Goal: Information Seeking & Learning: Learn about a topic

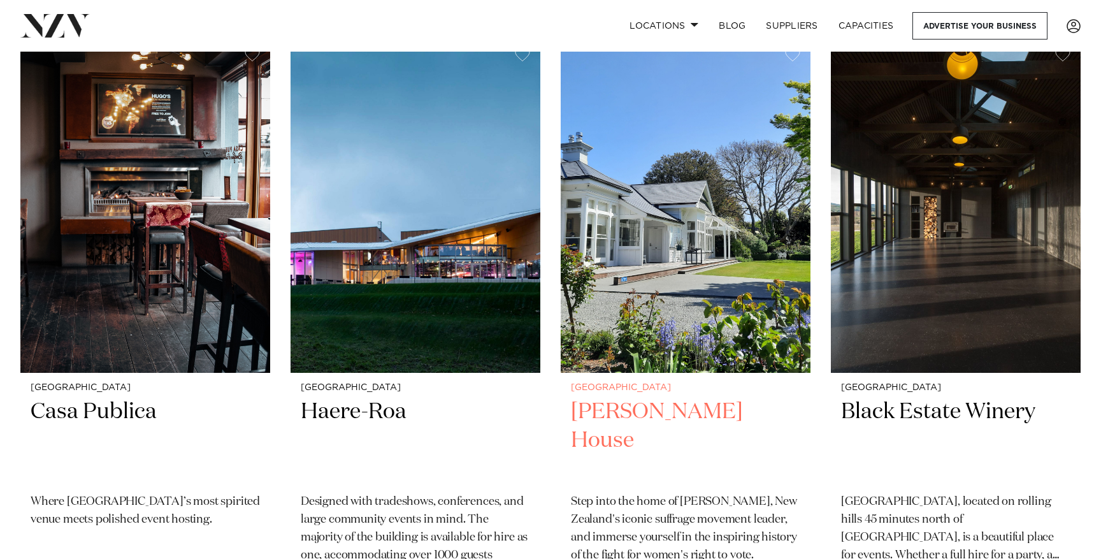
scroll to position [2368, 0]
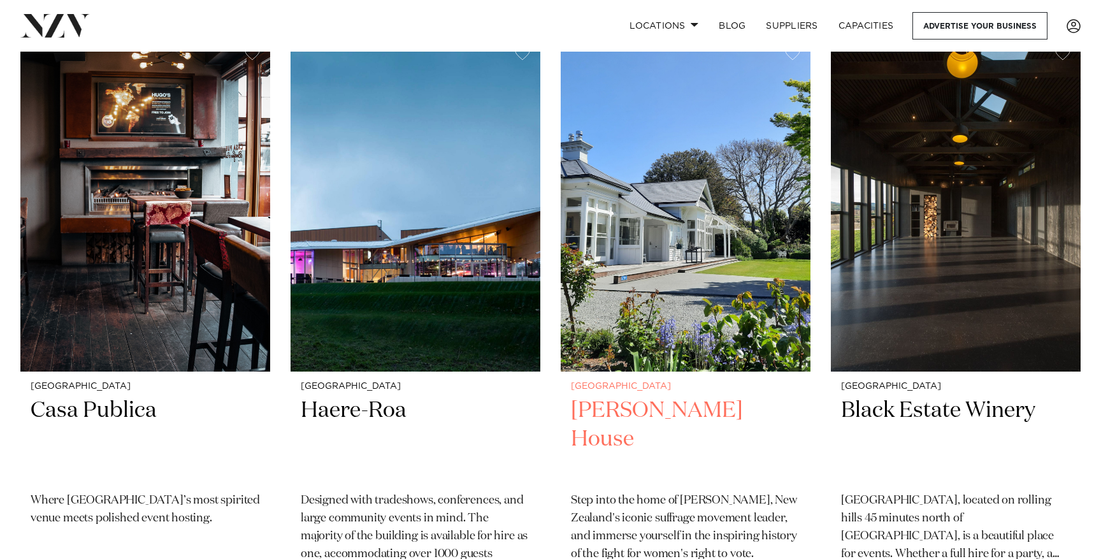
click at [677, 231] on img at bounding box center [686, 203] width 250 height 335
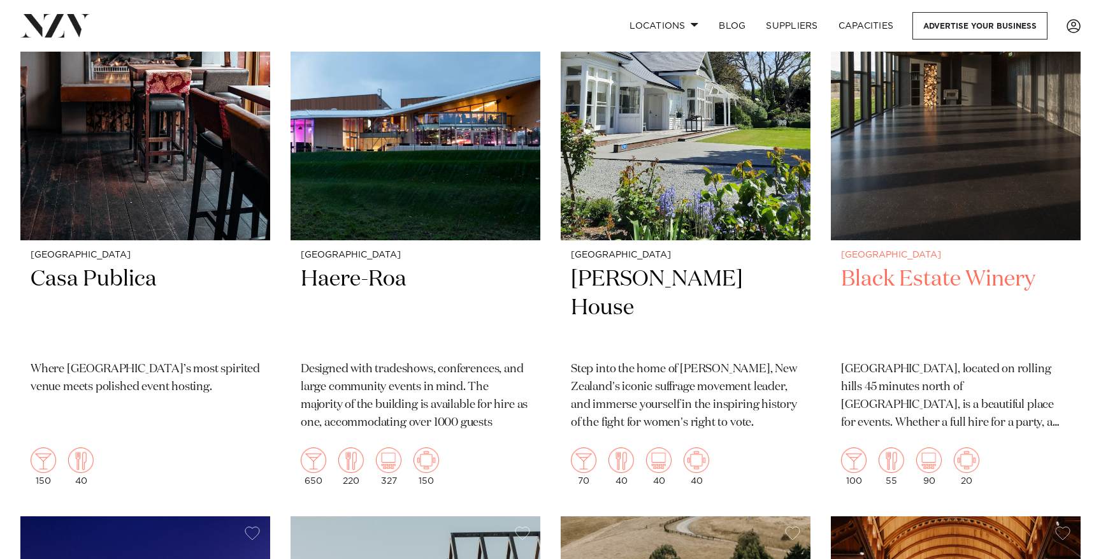
scroll to position [2510, 0]
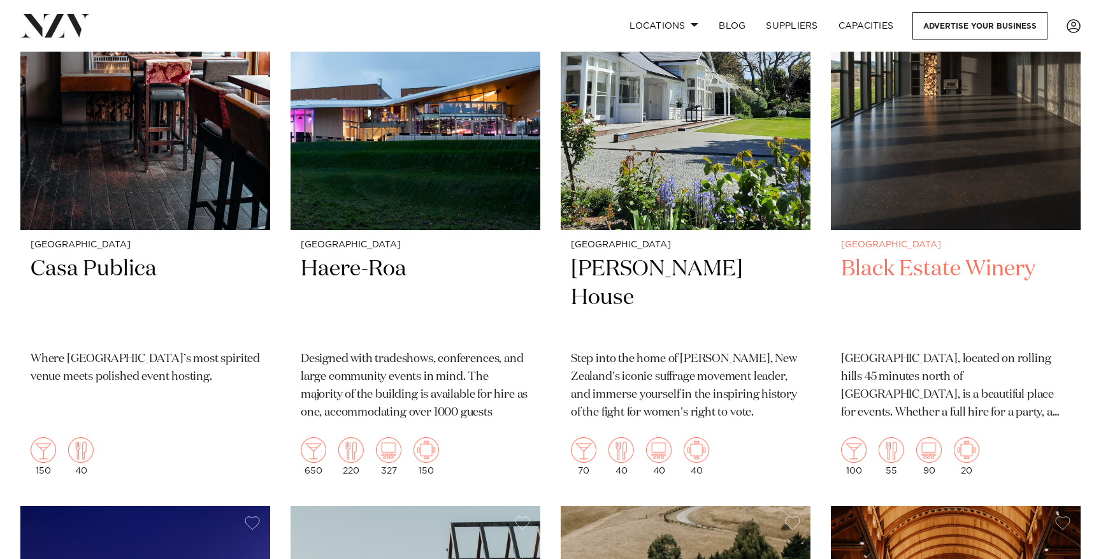
click at [866, 240] on small "[GEOGRAPHIC_DATA]" at bounding box center [955, 245] width 229 height 10
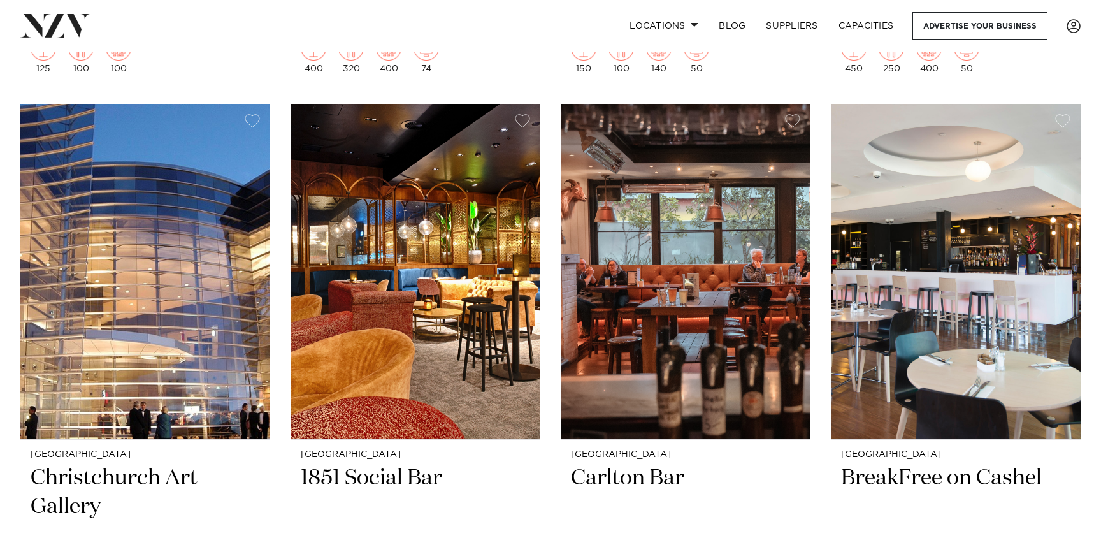
scroll to position [1078, 0]
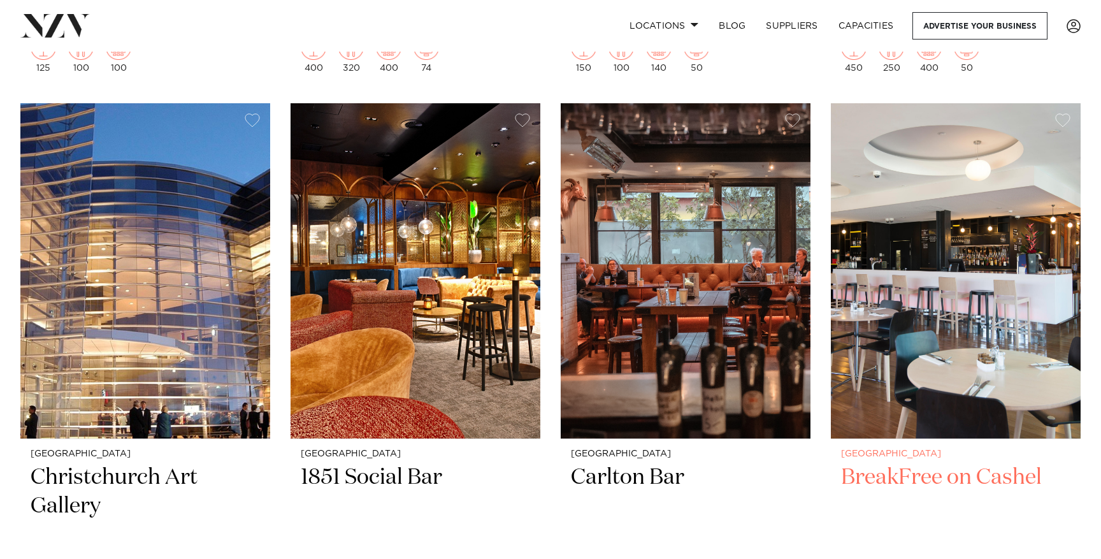
click at [926, 259] on img at bounding box center [956, 270] width 250 height 335
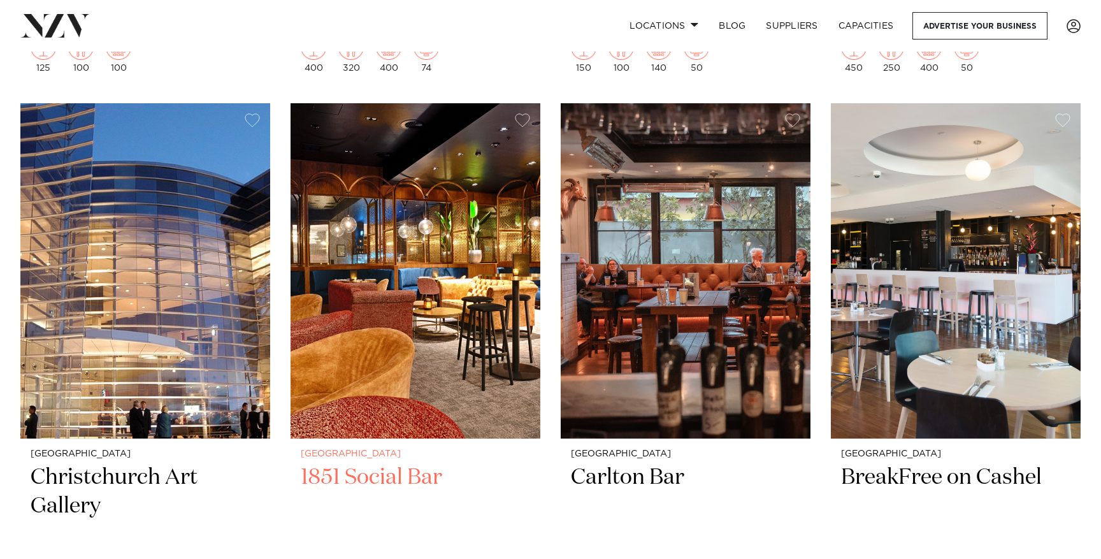
click at [386, 247] on img at bounding box center [416, 270] width 250 height 335
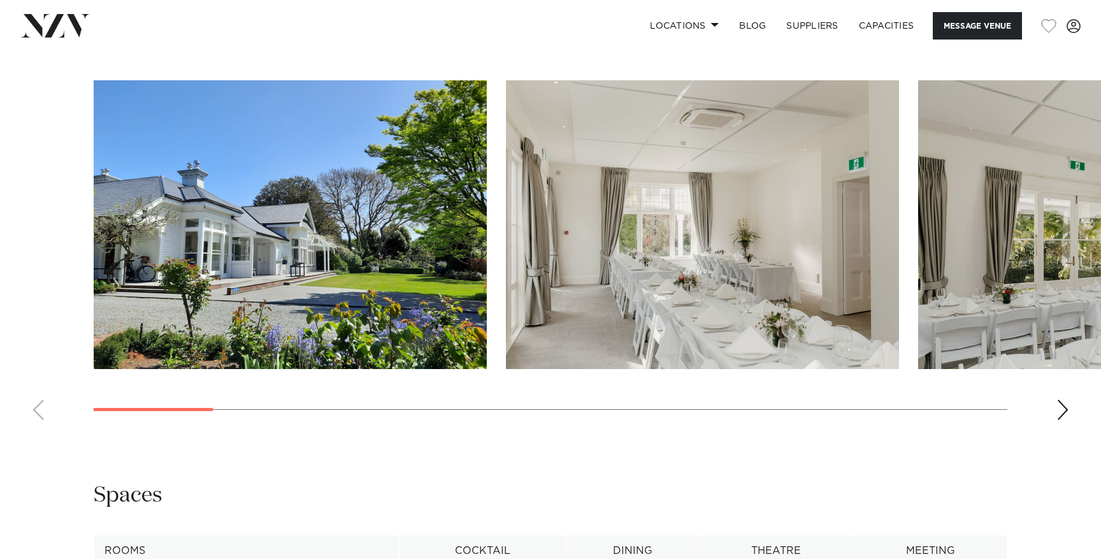
scroll to position [1259, 0]
click at [1056, 405] on swiper-container at bounding box center [550, 255] width 1101 height 350
click at [1065, 406] on div "Next slide" at bounding box center [1063, 409] width 13 height 20
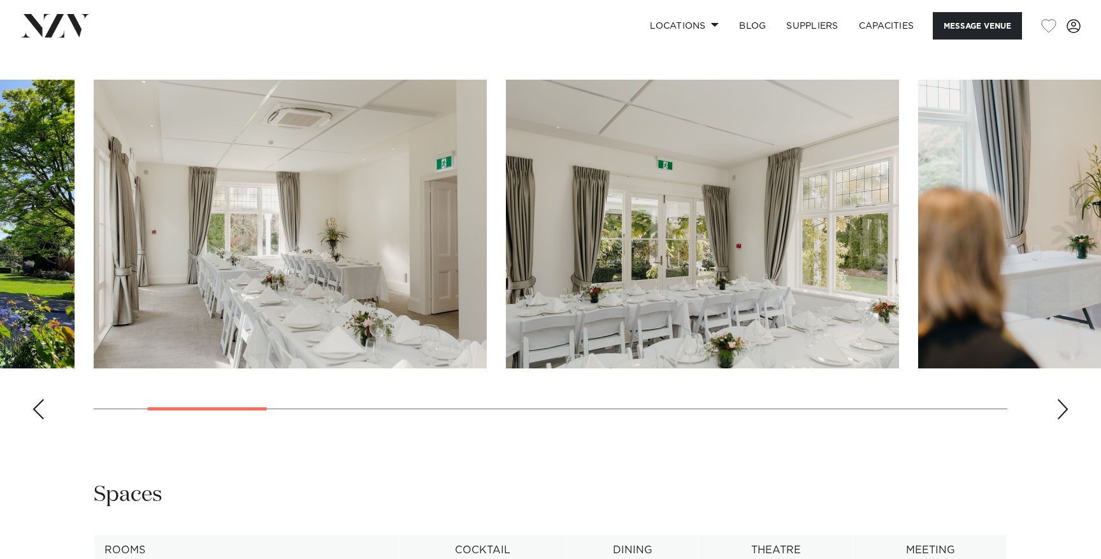
click at [1065, 406] on div "Next slide" at bounding box center [1063, 409] width 13 height 20
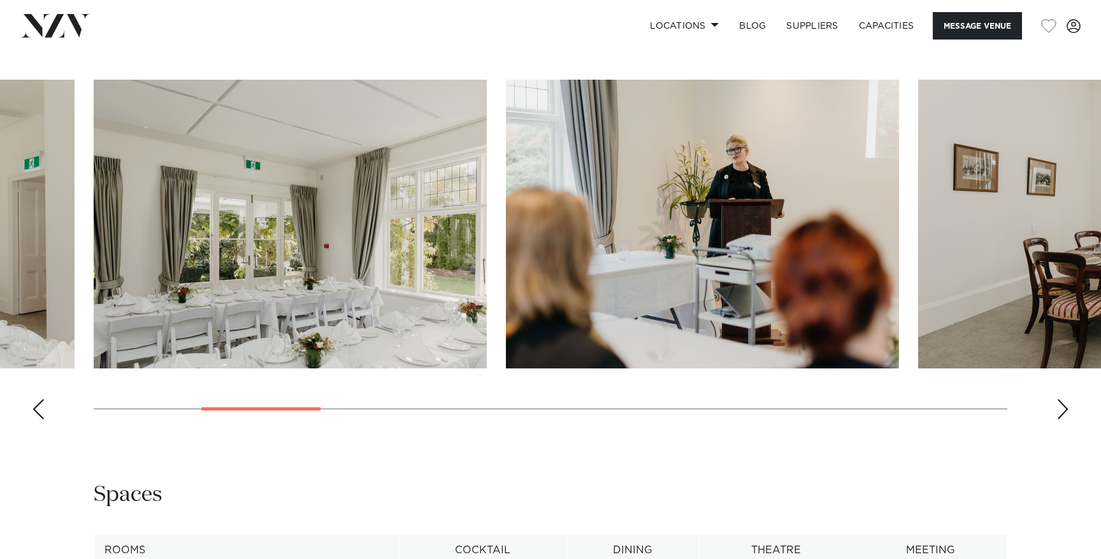
click at [1065, 405] on div "Next slide" at bounding box center [1063, 409] width 13 height 20
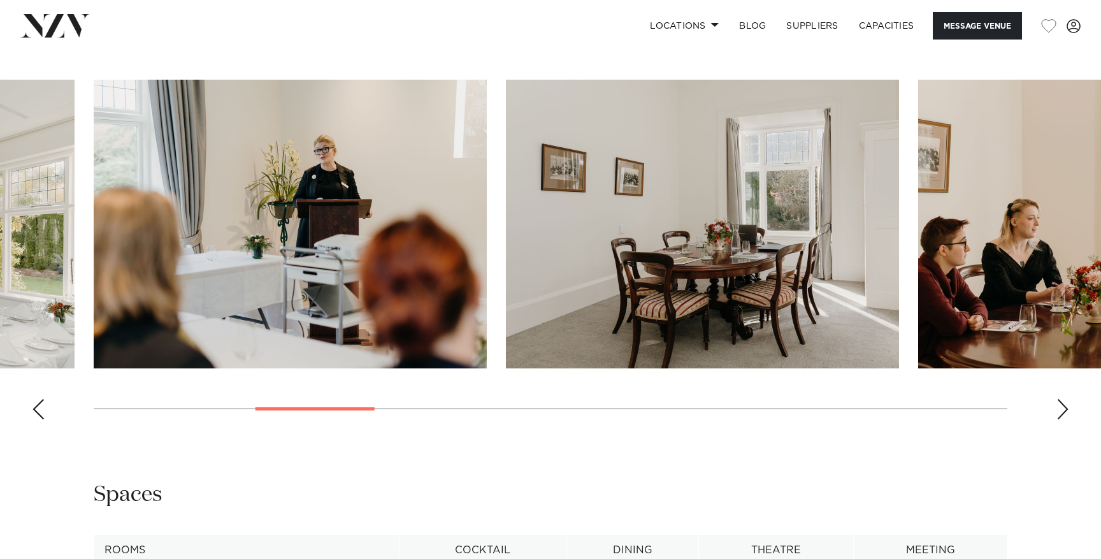
click at [1065, 405] on div "Next slide" at bounding box center [1063, 409] width 13 height 20
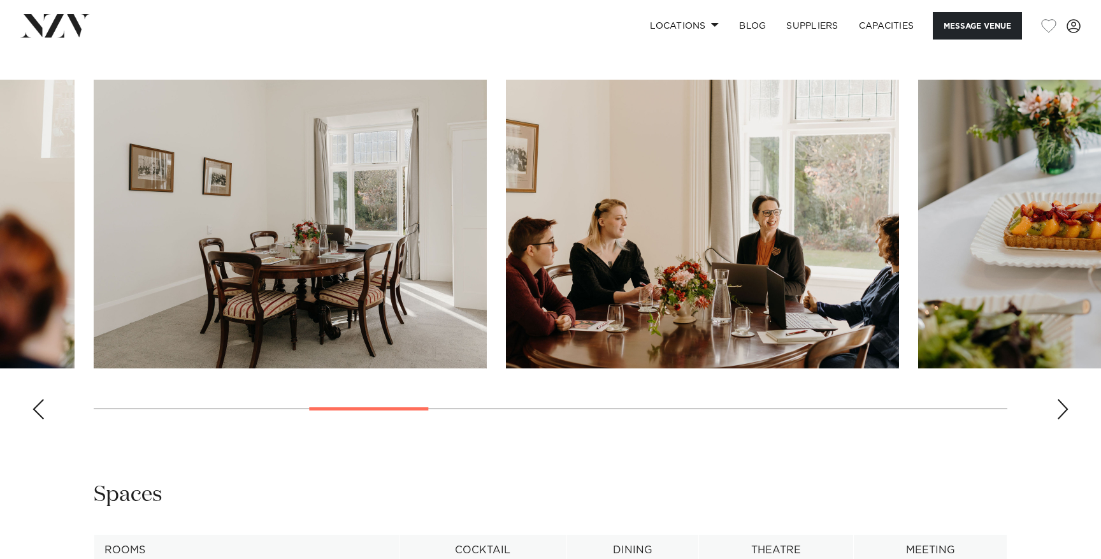
click at [1065, 405] on div "Next slide" at bounding box center [1063, 409] width 13 height 20
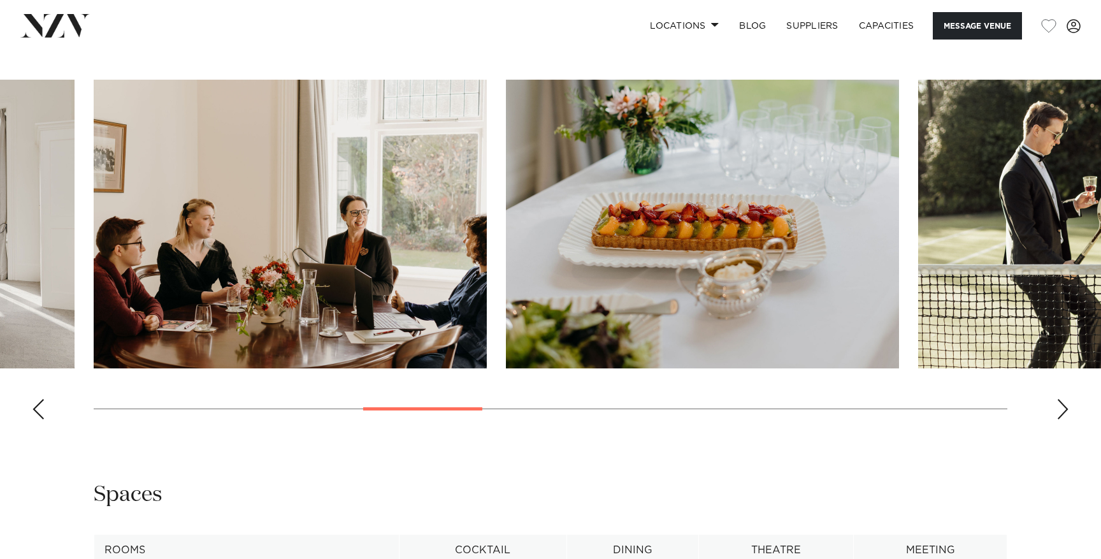
click at [1065, 405] on div "Next slide" at bounding box center [1063, 409] width 13 height 20
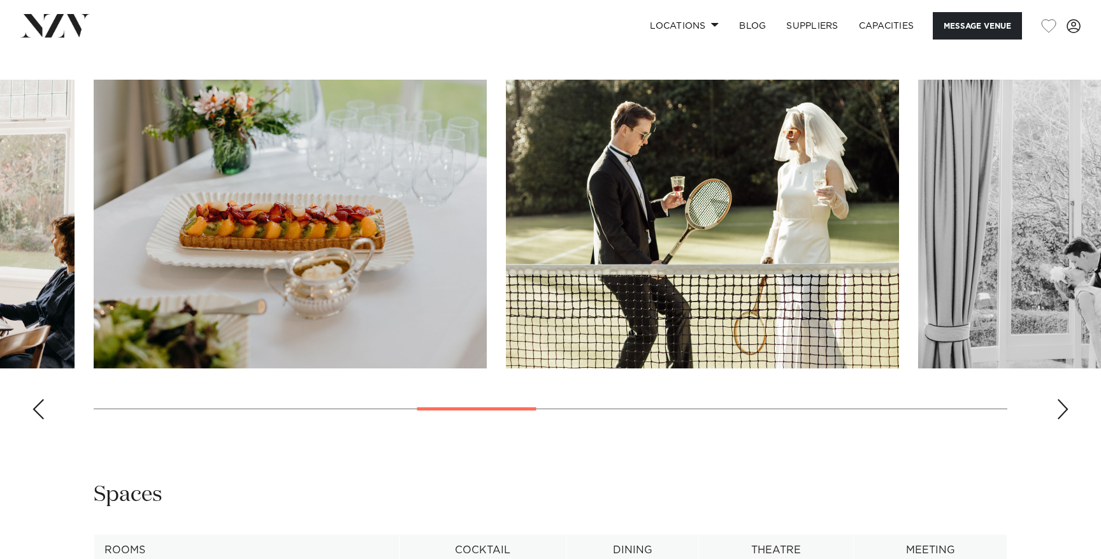
click at [1065, 405] on div "Next slide" at bounding box center [1063, 409] width 13 height 20
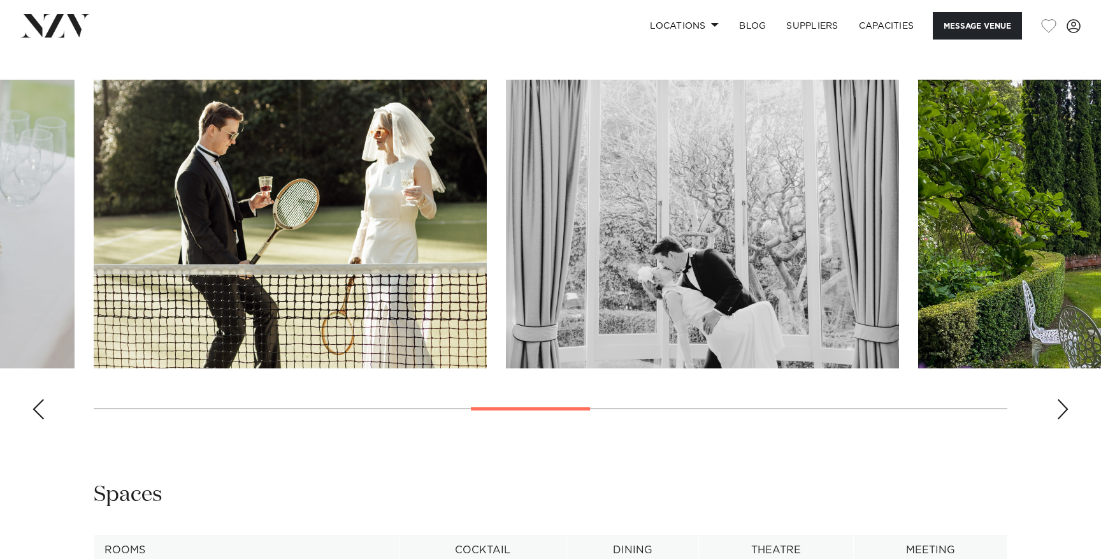
click at [1065, 405] on div "Next slide" at bounding box center [1063, 409] width 13 height 20
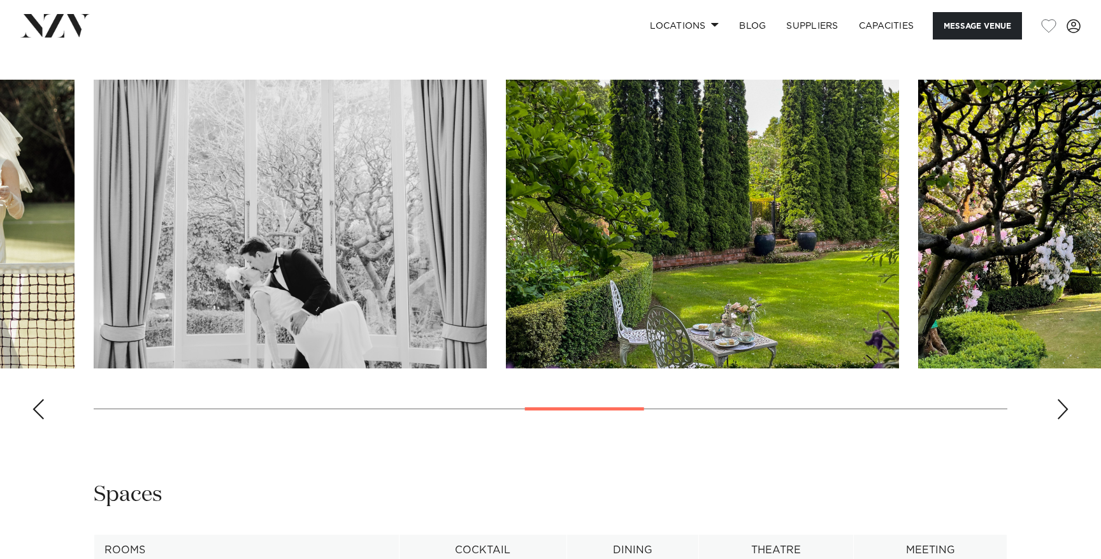
click at [1065, 405] on div "Next slide" at bounding box center [1063, 409] width 13 height 20
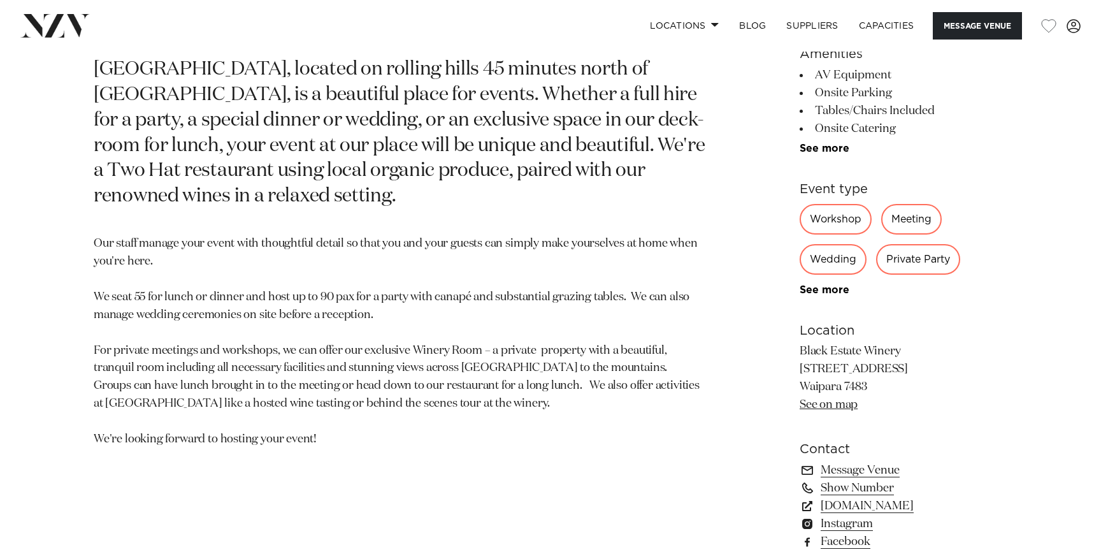
scroll to position [636, 0]
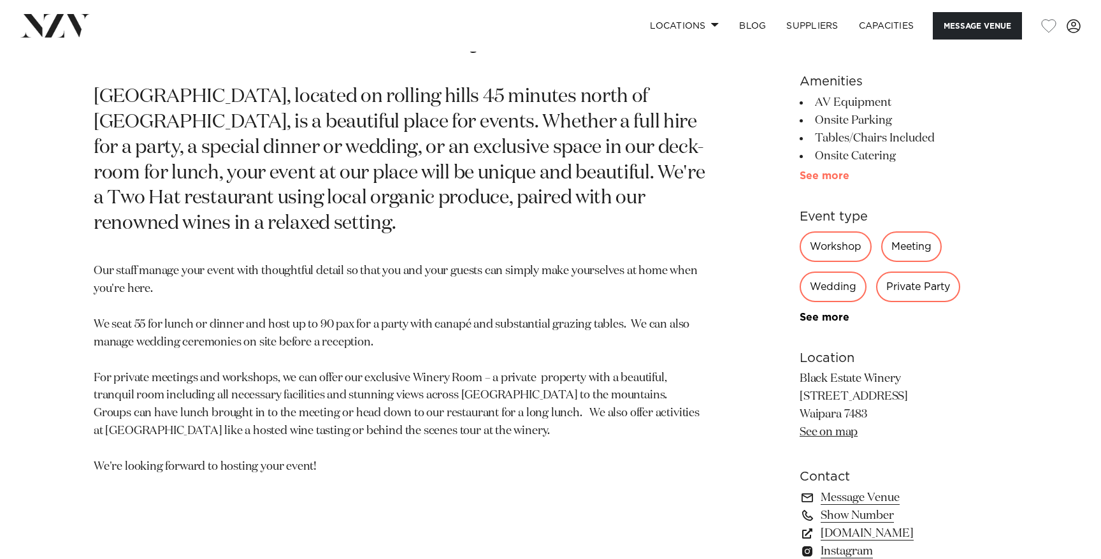
click at [813, 180] on link "See more" at bounding box center [849, 176] width 99 height 10
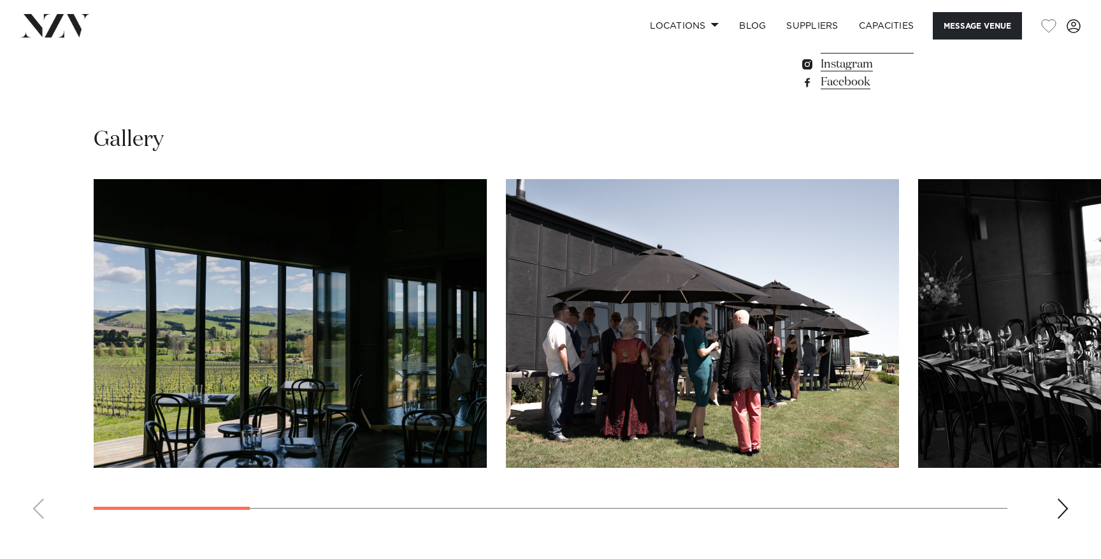
scroll to position [1424, 0]
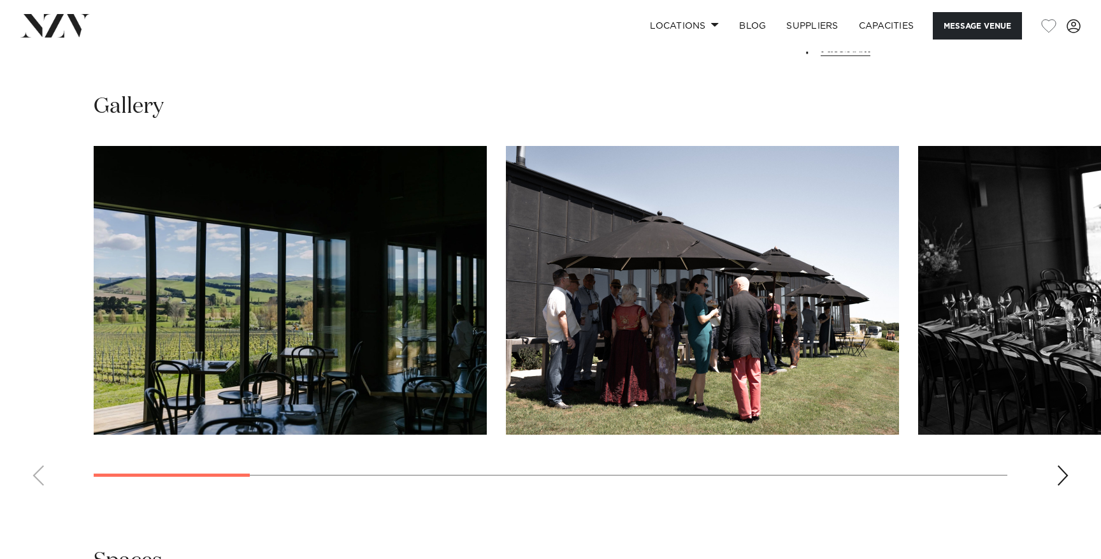
click at [1063, 473] on div "Next slide" at bounding box center [1063, 475] width 13 height 20
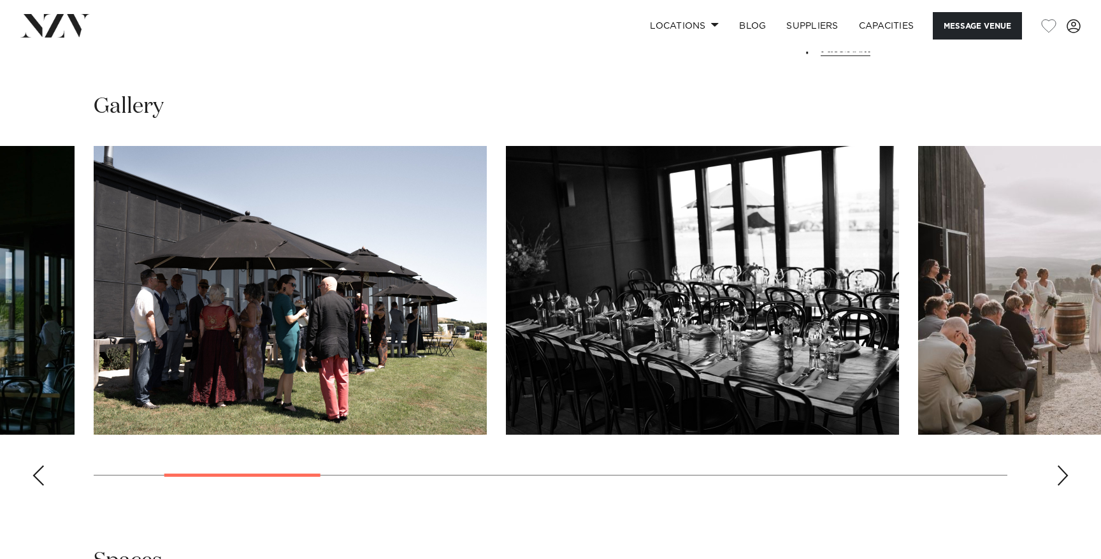
click at [1063, 472] on div "Next slide" at bounding box center [1063, 475] width 13 height 20
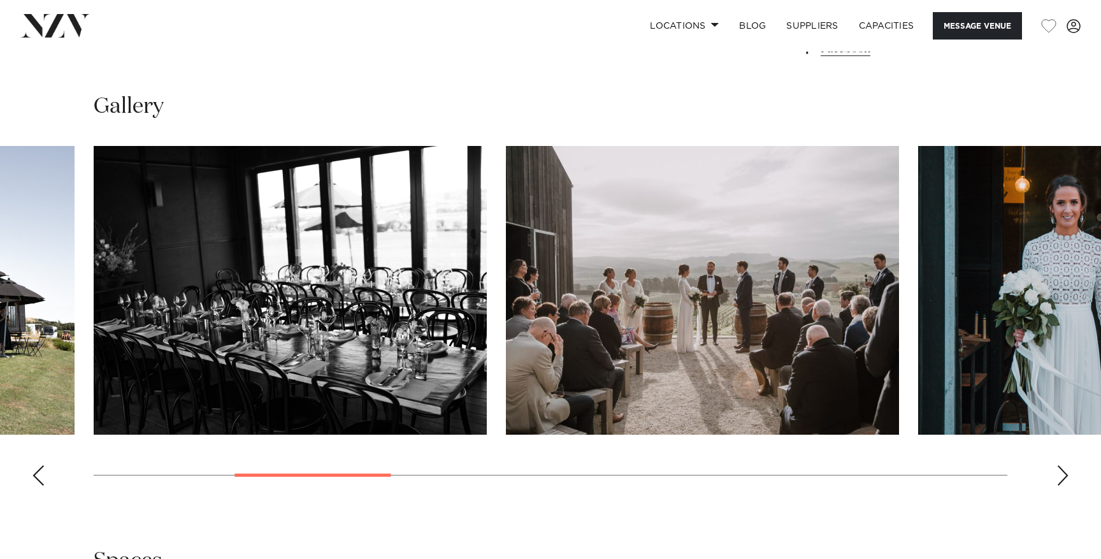
click at [1063, 472] on div "Next slide" at bounding box center [1063, 475] width 13 height 20
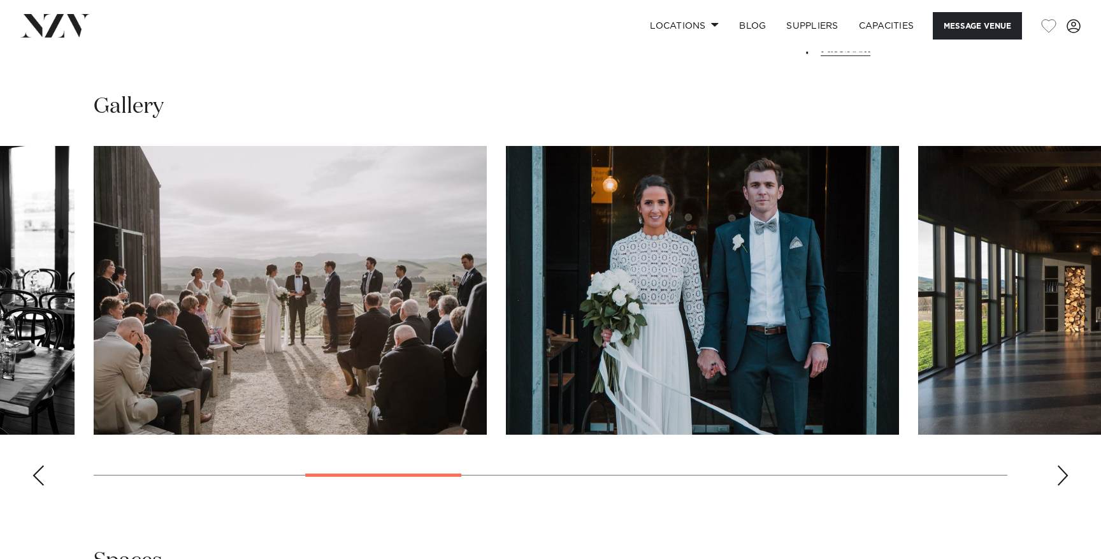
click at [1063, 472] on div "Next slide" at bounding box center [1063, 475] width 13 height 20
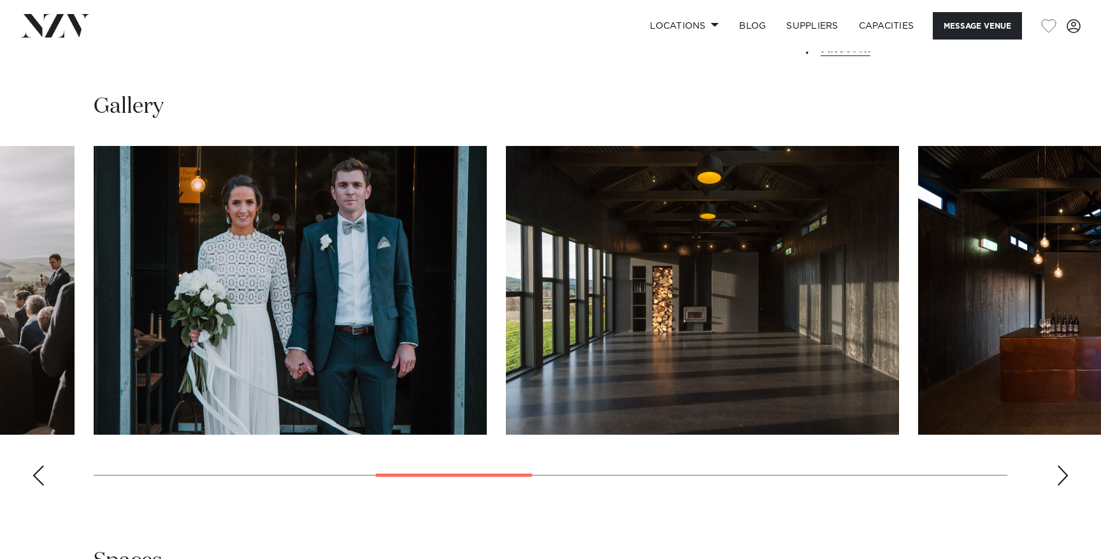
click at [1063, 472] on div "Next slide" at bounding box center [1063, 475] width 13 height 20
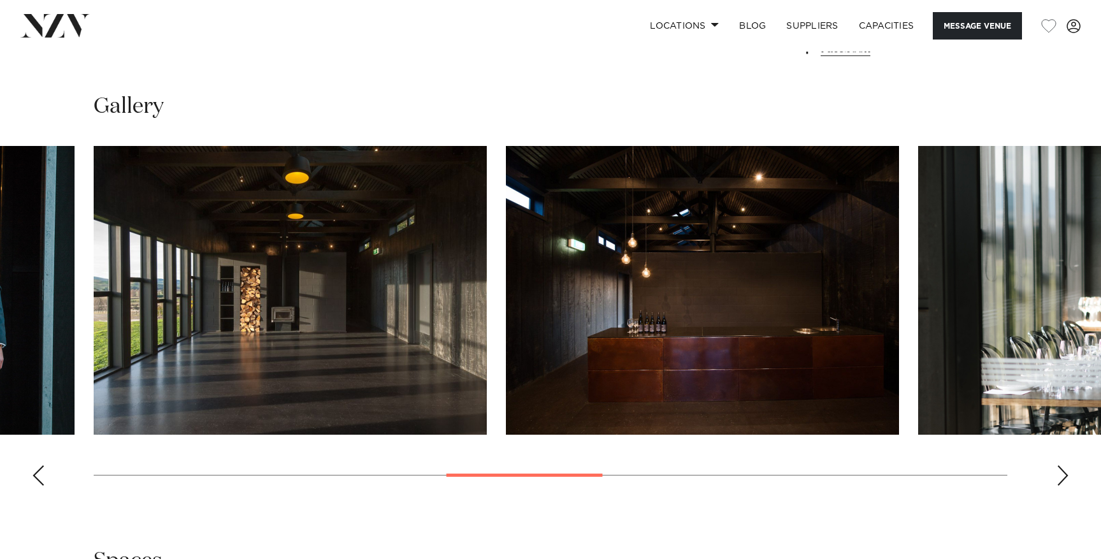
click at [1063, 472] on div "Next slide" at bounding box center [1063, 475] width 13 height 20
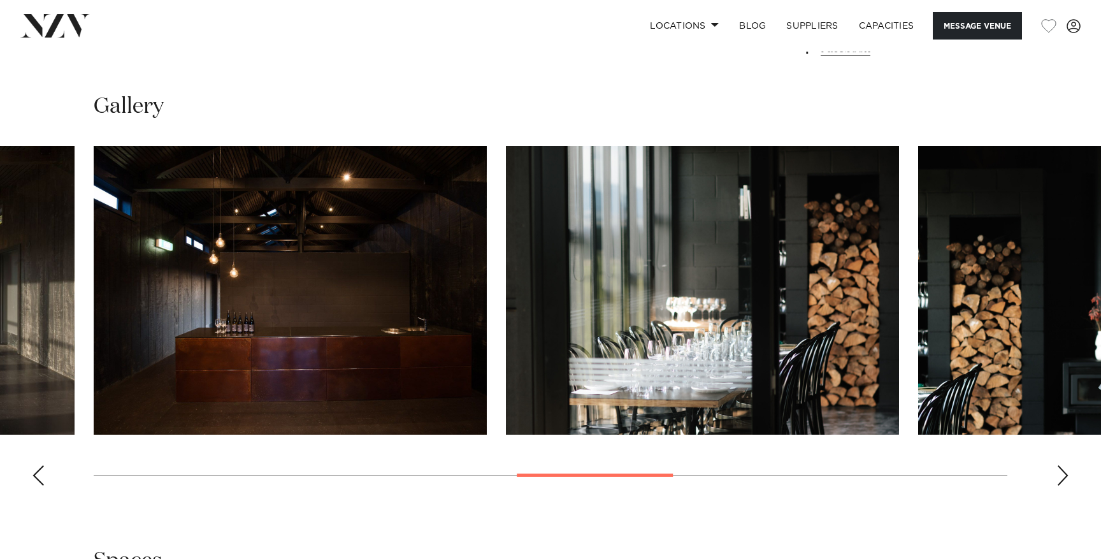
click at [1063, 474] on div "Next slide" at bounding box center [1063, 475] width 13 height 20
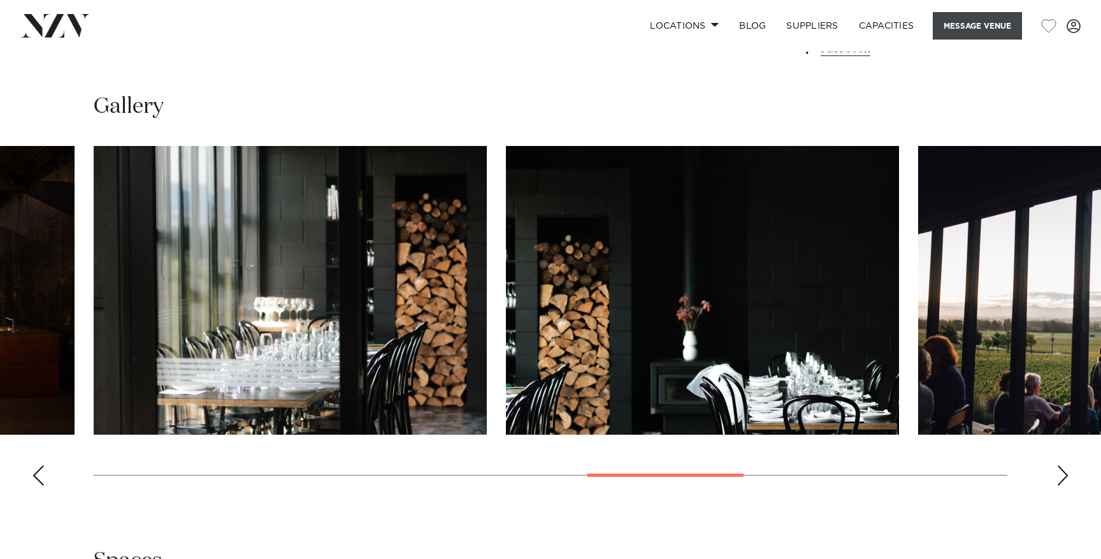
click at [948, 26] on button "Message Venue" at bounding box center [977, 25] width 89 height 27
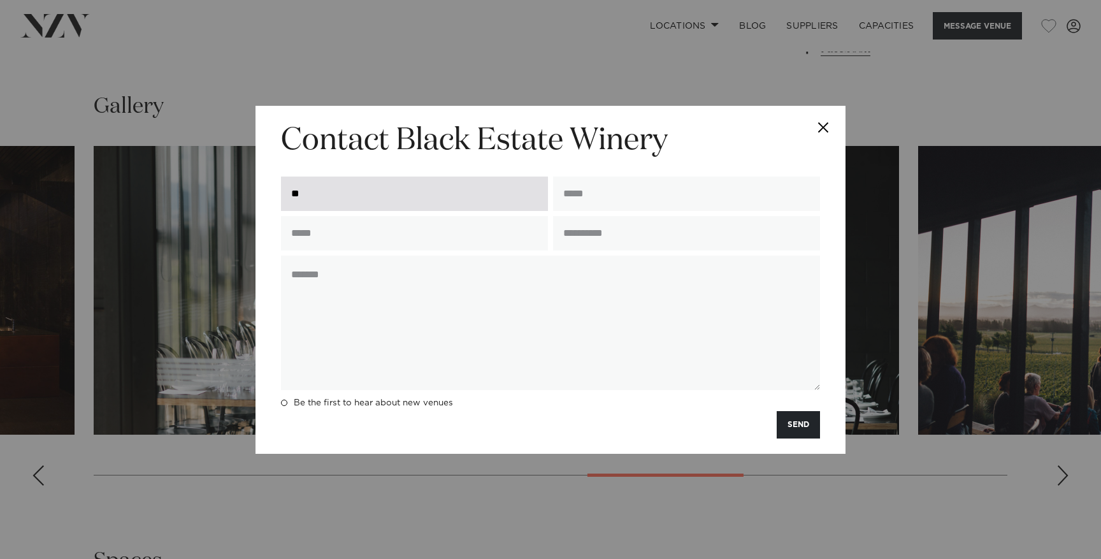
type input "**"
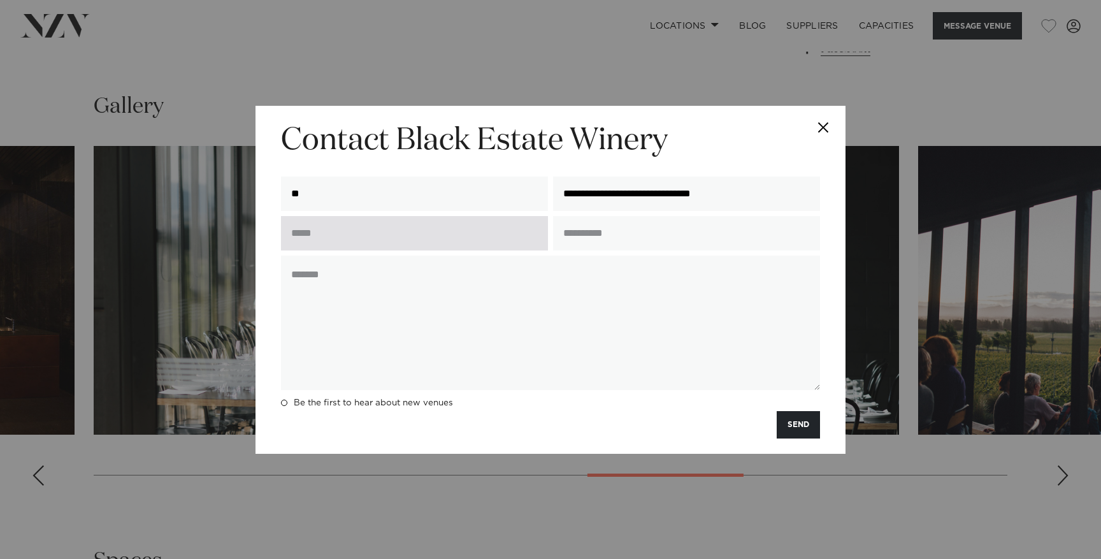
type input "**********"
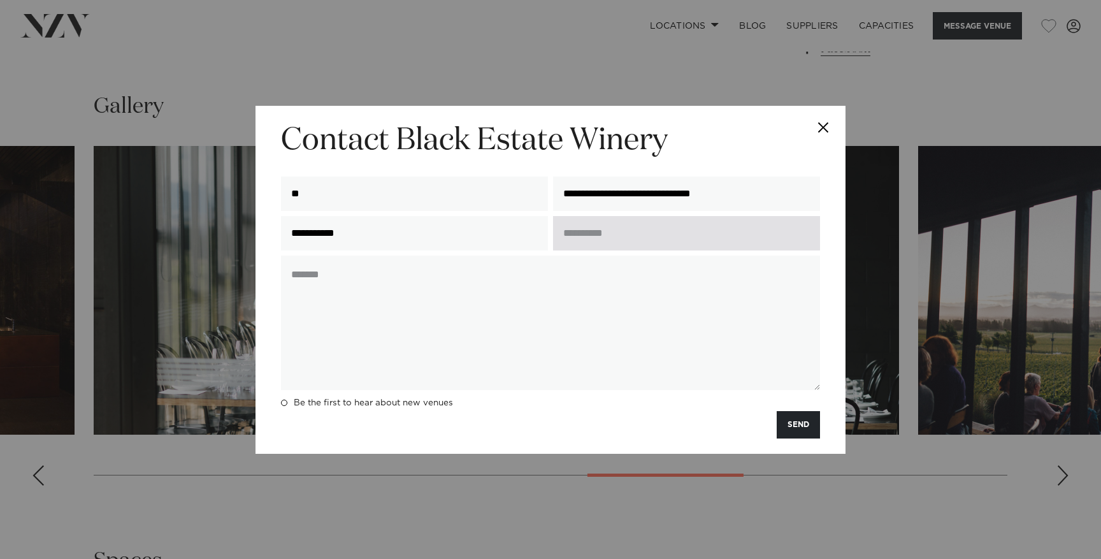
type input "**********"
click at [574, 240] on input "text" at bounding box center [686, 233] width 267 height 34
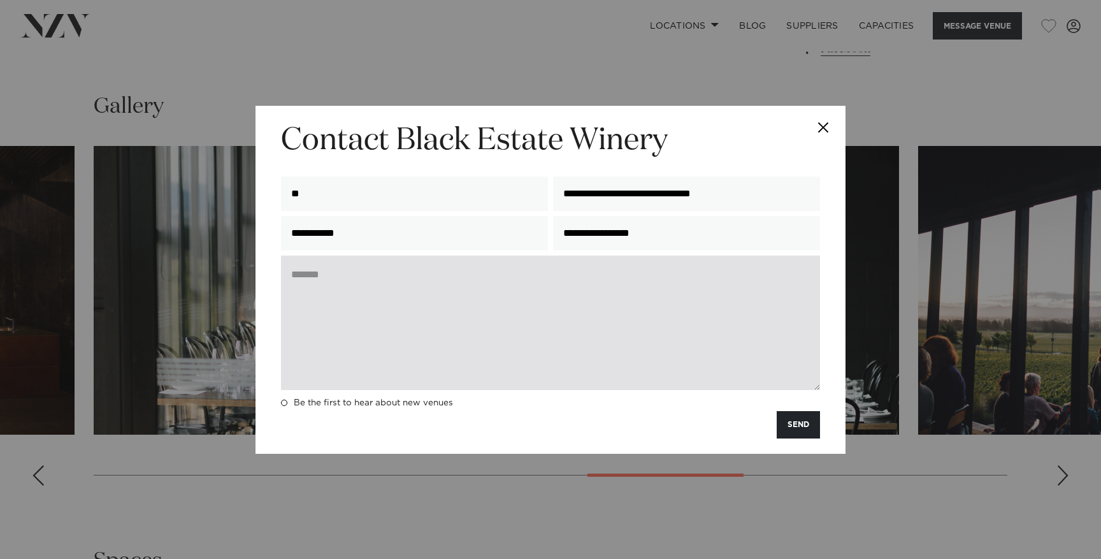
type input "**********"
click at [487, 268] on textarea at bounding box center [550, 323] width 539 height 134
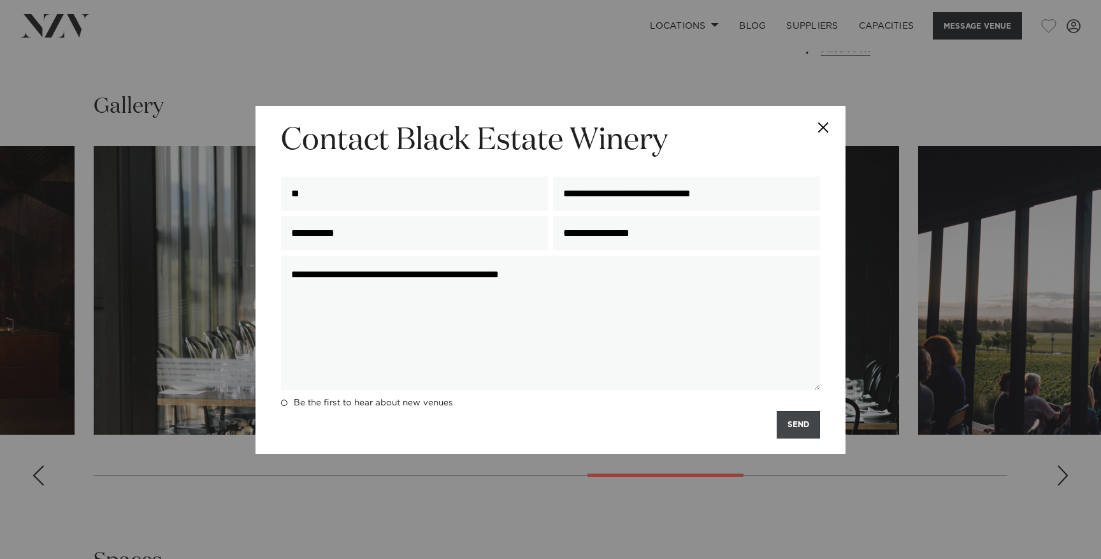
type textarea "**********"
click at [790, 423] on button "SEND" at bounding box center [798, 424] width 43 height 27
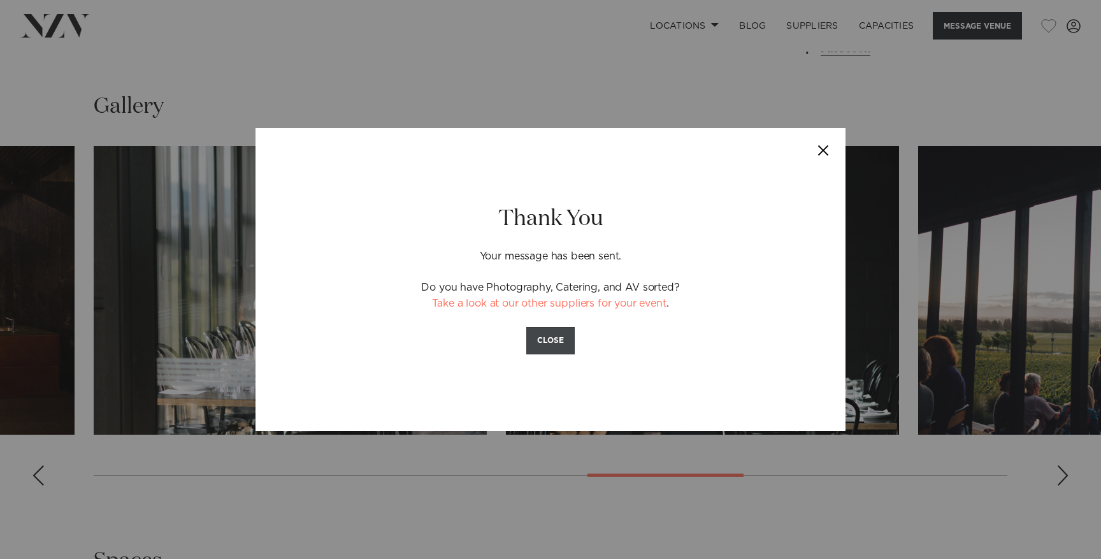
click at [541, 338] on button "CLOSE" at bounding box center [550, 340] width 48 height 27
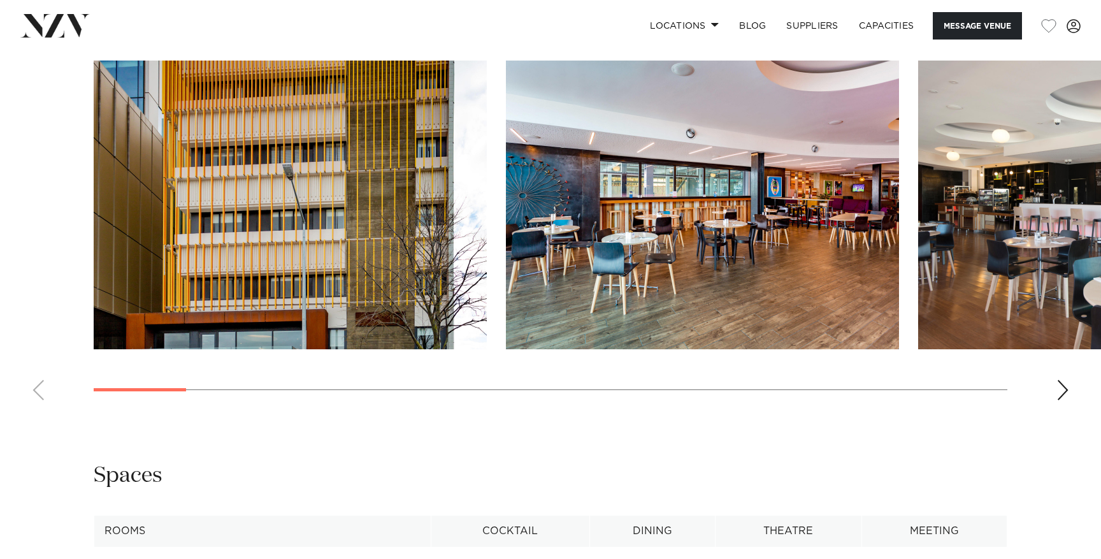
scroll to position [1327, 0]
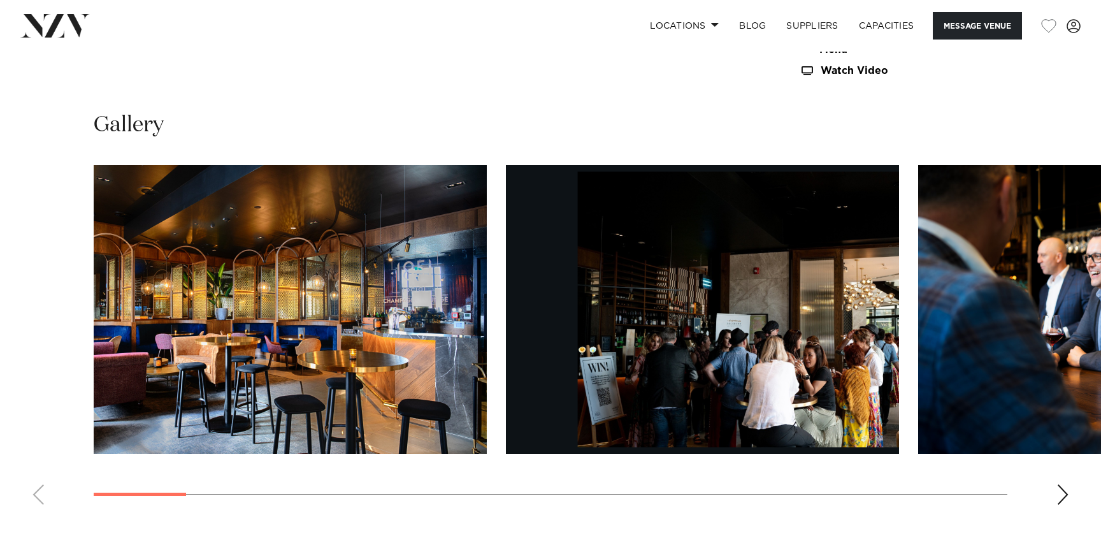
scroll to position [1224, 0]
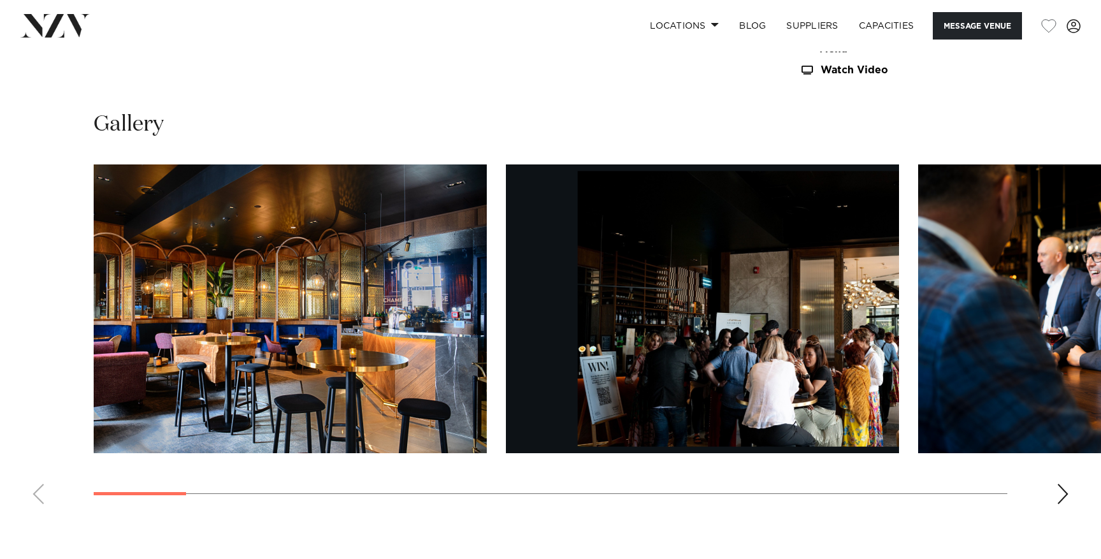
click at [1059, 491] on div "Next slide" at bounding box center [1063, 494] width 13 height 20
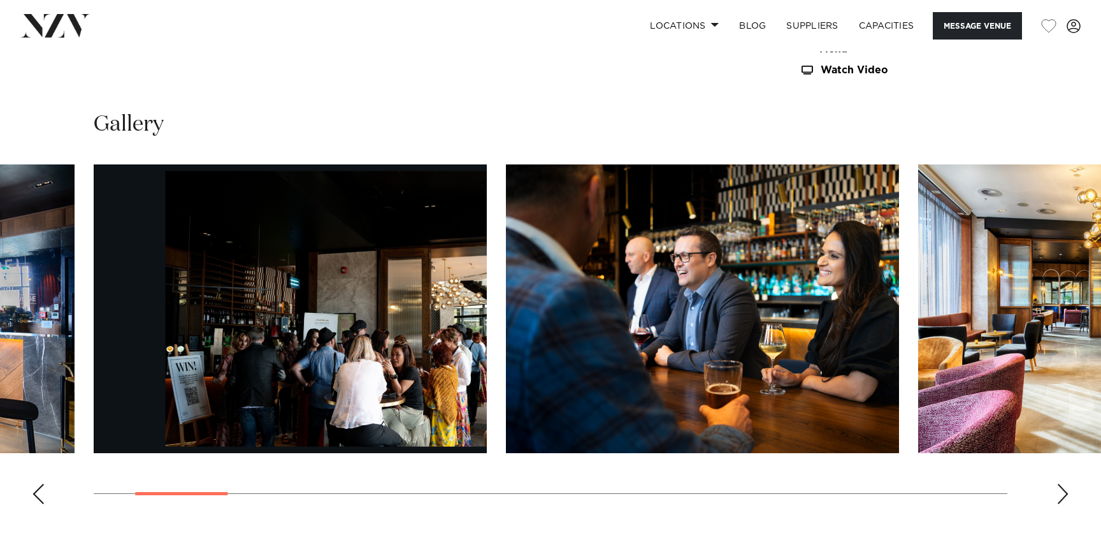
click at [1059, 491] on div "Next slide" at bounding box center [1063, 494] width 13 height 20
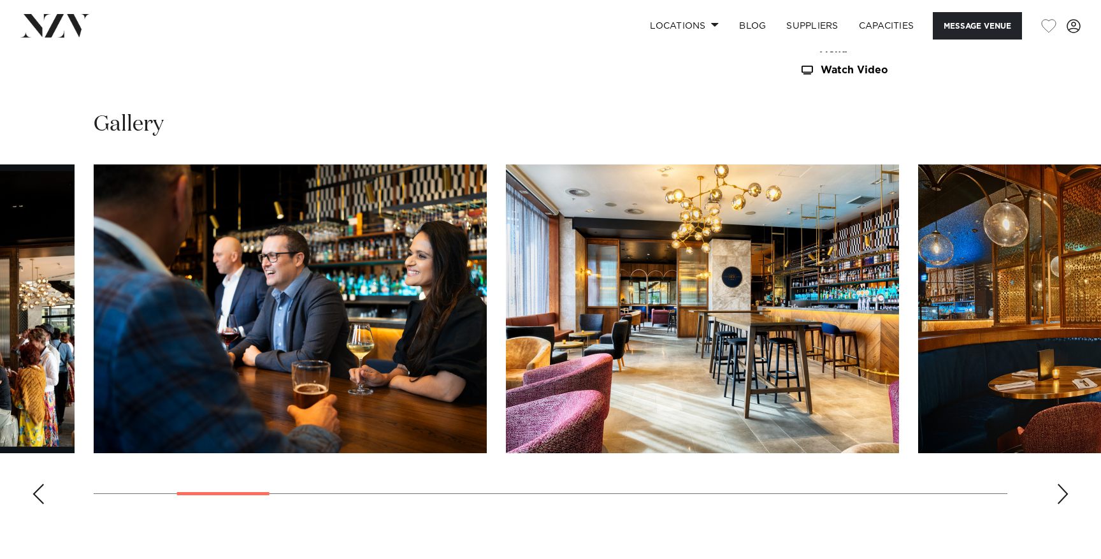
click at [1060, 491] on div "Next slide" at bounding box center [1063, 494] width 13 height 20
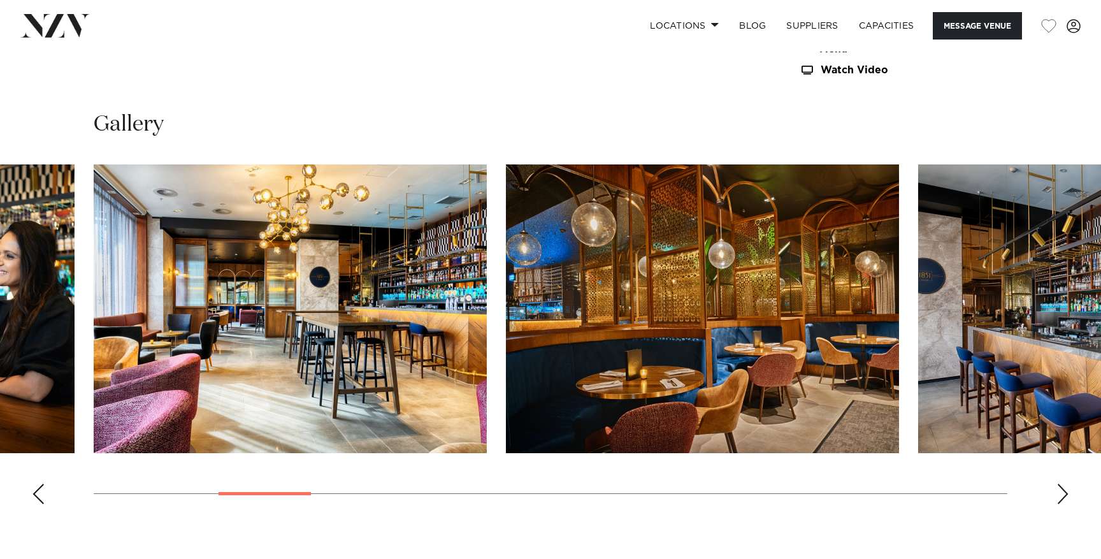
click at [1060, 491] on div "Next slide" at bounding box center [1063, 494] width 13 height 20
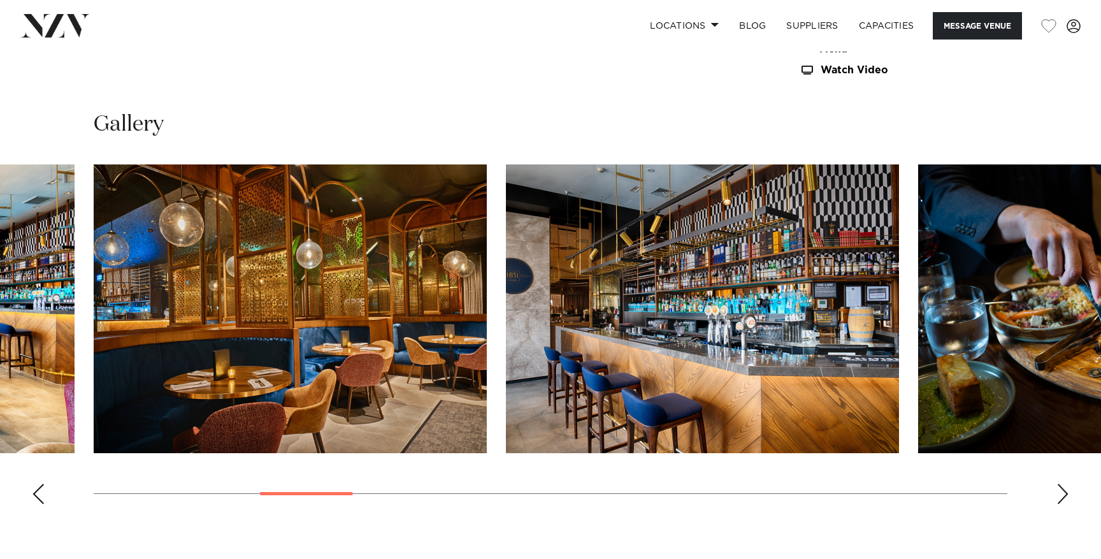
click at [1060, 491] on div "Next slide" at bounding box center [1063, 494] width 13 height 20
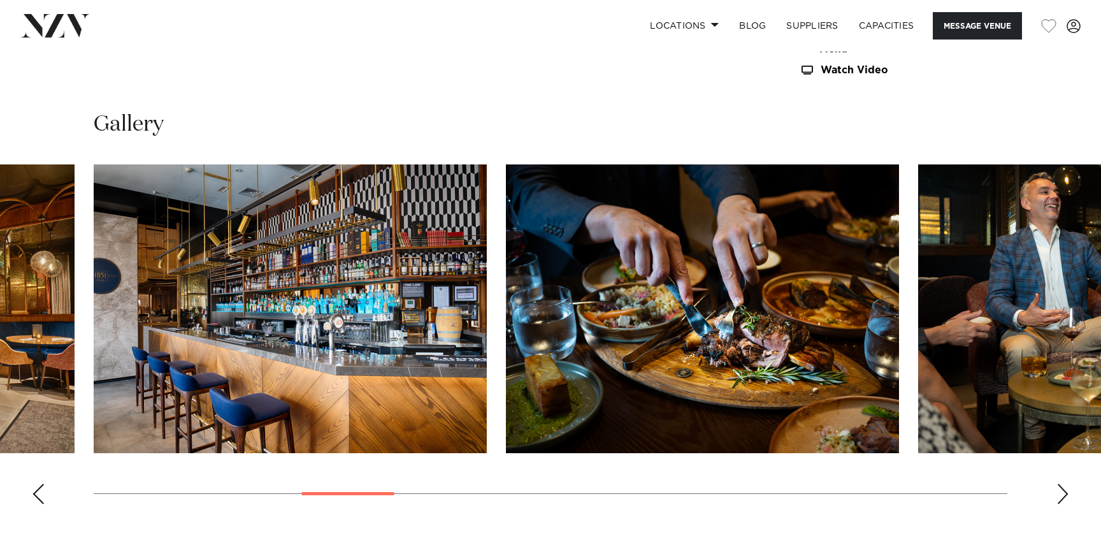
click at [1060, 492] on div "Next slide" at bounding box center [1063, 494] width 13 height 20
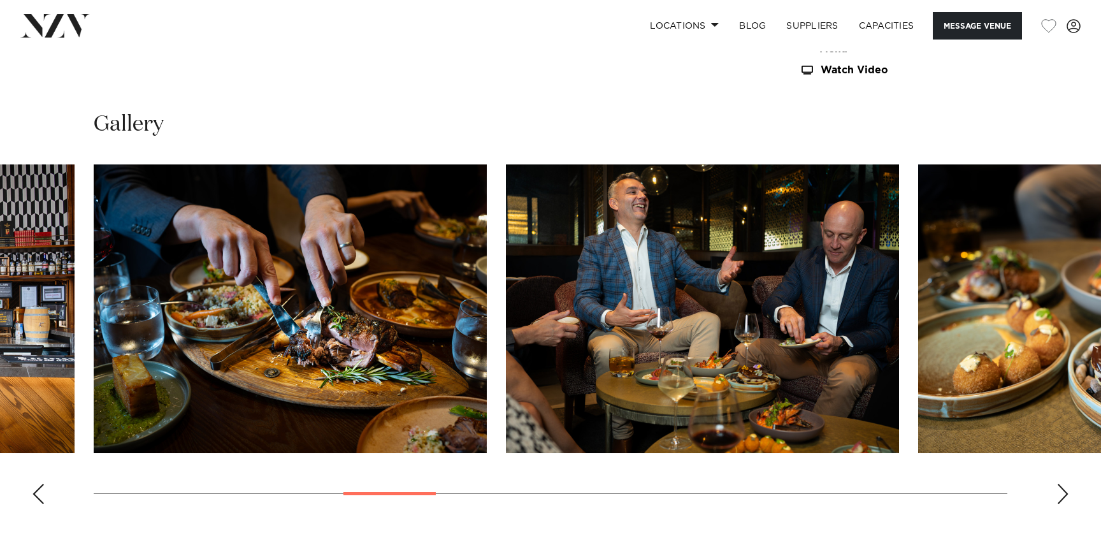
click at [1060, 492] on div "Next slide" at bounding box center [1063, 494] width 13 height 20
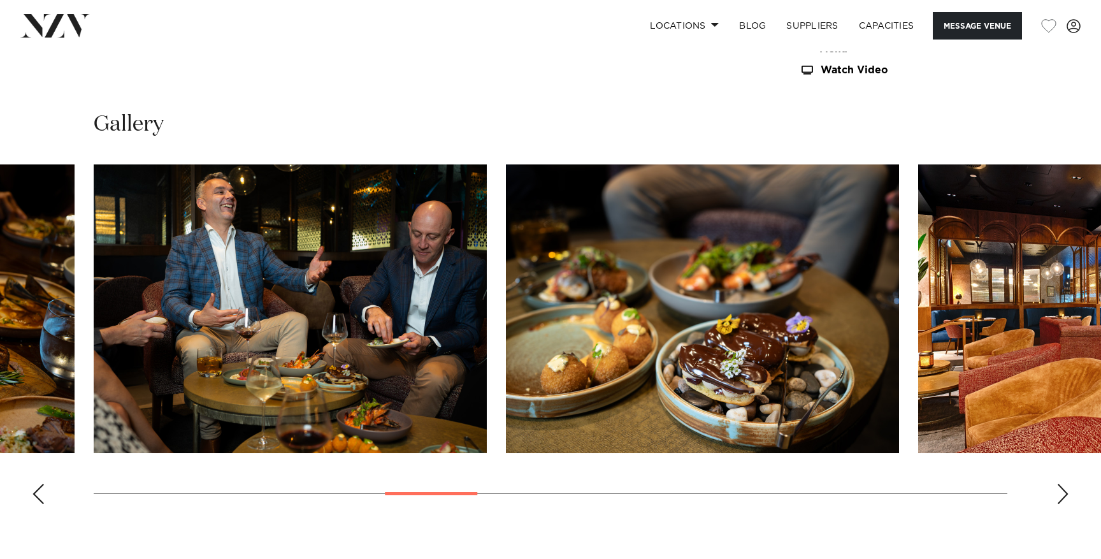
click at [1060, 492] on div "Next slide" at bounding box center [1063, 494] width 13 height 20
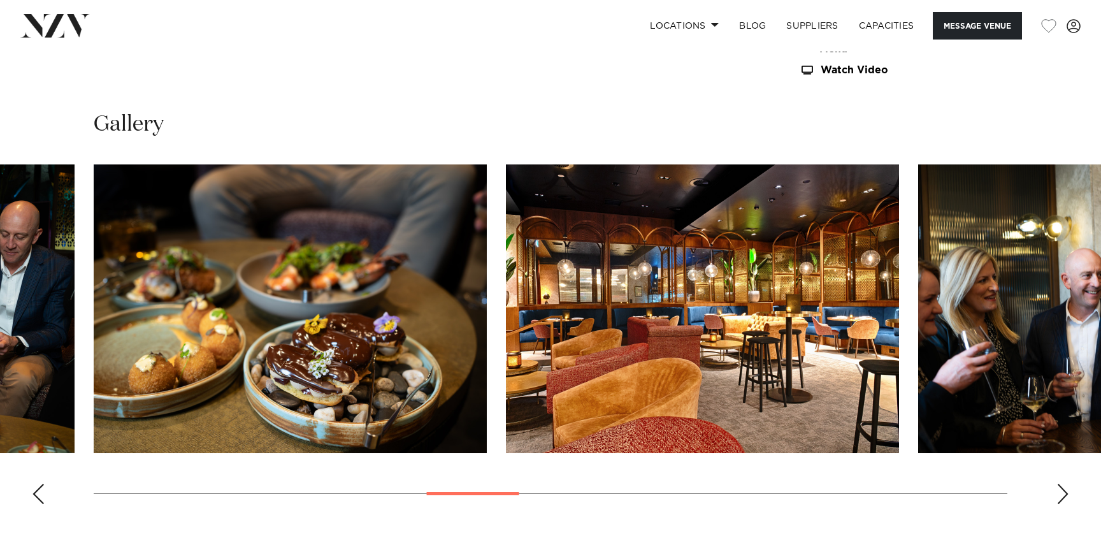
click at [1060, 493] on div "Next slide" at bounding box center [1063, 494] width 13 height 20
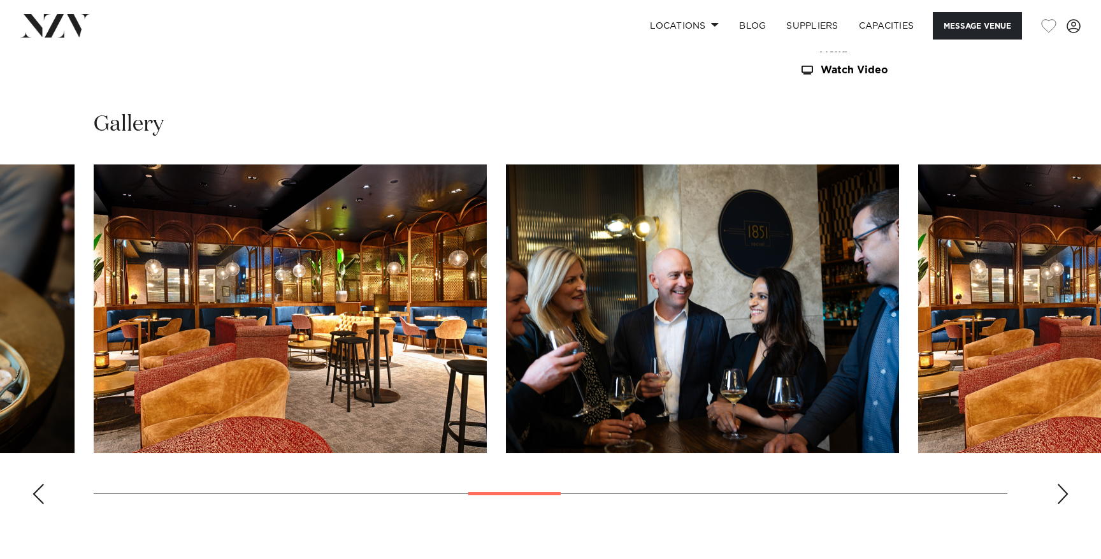
click at [1060, 493] on div "Next slide" at bounding box center [1063, 494] width 13 height 20
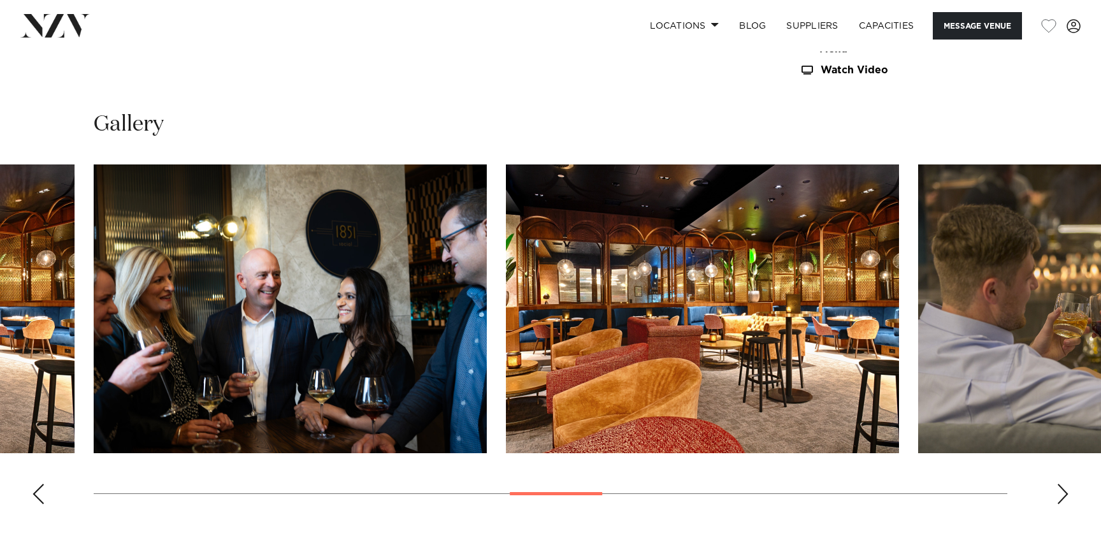
click at [1060, 493] on div "Next slide" at bounding box center [1063, 494] width 13 height 20
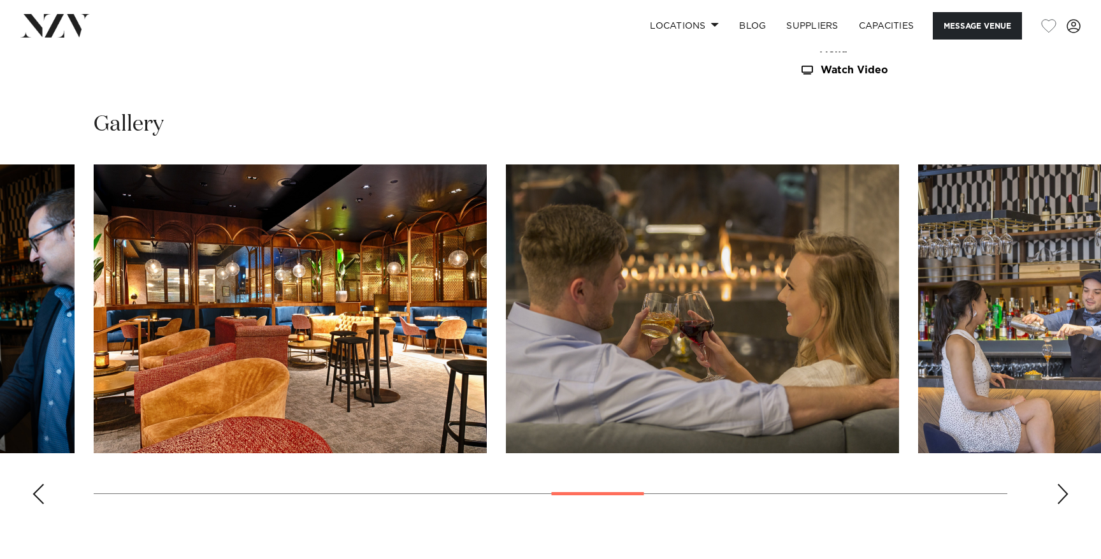
click at [1060, 493] on div "Next slide" at bounding box center [1063, 494] width 13 height 20
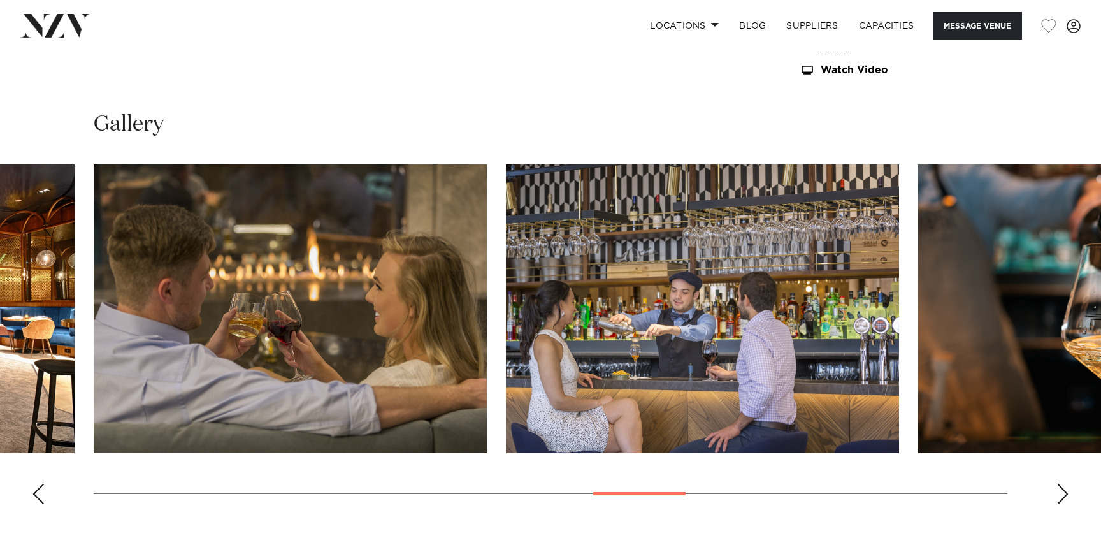
click at [1060, 494] on div "Next slide" at bounding box center [1063, 494] width 13 height 20
